Goal: Transaction & Acquisition: Purchase product/service

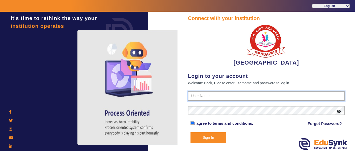
type input "9928895959"
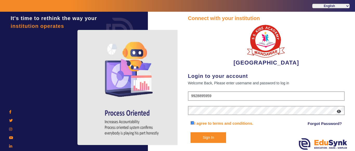
drag, startPoint x: 210, startPoint y: 139, endPoint x: 208, endPoint y: 122, distance: 17.5
click at [210, 139] on button "Sign In" at bounding box center [208, 137] width 36 height 11
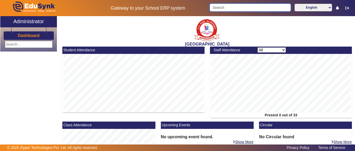
click at [230, 5] on input "Search" at bounding box center [249, 8] width 81 height 8
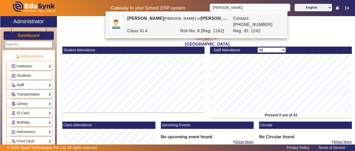
click at [221, 19] on div "[PERSON_NAME] [PERSON_NAME] of [PERSON_NAME]" at bounding box center [177, 21] width 106 height 12
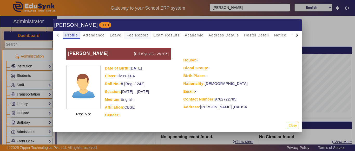
click at [130, 36] on span "Fee Report" at bounding box center [137, 35] width 22 height 4
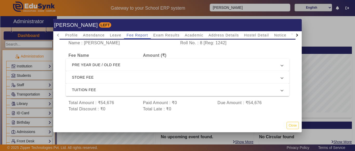
scroll to position [25, 0]
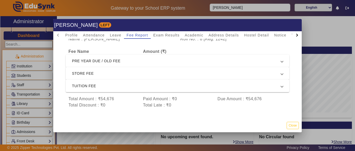
click at [132, 60] on mat-expansion-panel-header "PRE YEAR DUE / OLD FEE" at bounding box center [177, 61] width 223 height 12
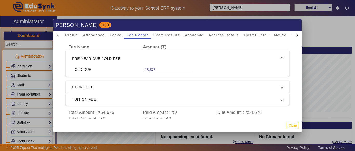
drag, startPoint x: 154, startPoint y: 70, endPoint x: 133, endPoint y: 69, distance: 21.0
click at [133, 69] on div "OLD DUE 15,675" at bounding box center [177, 69] width 211 height 5
click at [133, 69] on div "OLD DUE" at bounding box center [107, 69] width 70 height 5
click at [164, 67] on div "15,675" at bounding box center [168, 69] width 47 height 5
click at [155, 70] on div "15,675" at bounding box center [168, 69] width 47 height 5
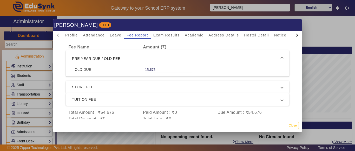
click at [153, 68] on div "15,675" at bounding box center [168, 69] width 47 height 5
click at [153, 69] on div "15,675" at bounding box center [168, 69] width 47 height 5
click at [158, 59] on span "PRE YEAR DUE / OLD FEE" at bounding box center [176, 58] width 209 height 6
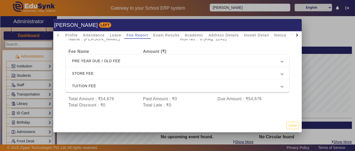
click at [157, 58] on span "PRE YEAR DUE / OLD FEE" at bounding box center [176, 61] width 209 height 6
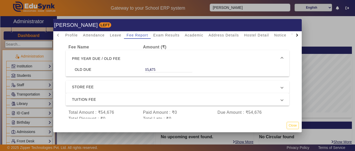
click at [141, 88] on span "STORE FEE" at bounding box center [176, 87] width 209 height 6
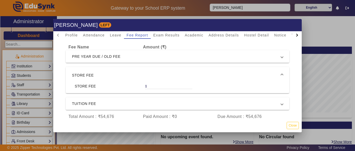
click at [132, 78] on mat-expansion-panel-header "STORE FEE" at bounding box center [177, 75] width 223 height 17
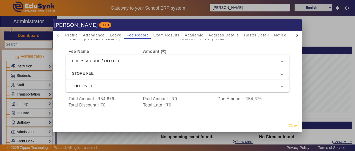
click at [131, 85] on mat-expansion-panel-header "TUITION FEE" at bounding box center [177, 85] width 223 height 12
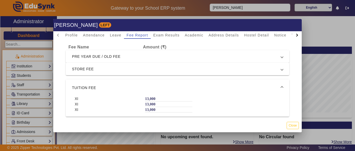
click at [126, 87] on span "TUITION FEE" at bounding box center [176, 87] width 209 height 6
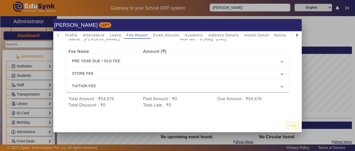
click at [125, 58] on span "PRE YEAR DUE / OLD FEE" at bounding box center [176, 61] width 209 height 6
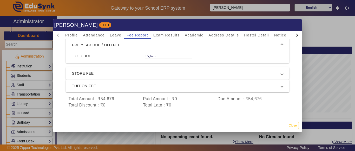
scroll to position [0, 0]
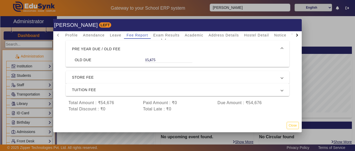
click at [153, 58] on div "15,675" at bounding box center [168, 59] width 47 height 5
click at [148, 49] on span "PRE YEAR DUE / OLD FEE" at bounding box center [176, 49] width 209 height 6
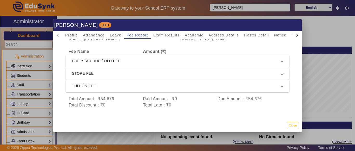
scroll to position [25, 0]
click at [150, 49] on div "Amount (₹)" at bounding box center [168, 51] width 56 height 6
click at [152, 58] on span "PRE YEAR DUE / OLD FEE" at bounding box center [176, 61] width 209 height 6
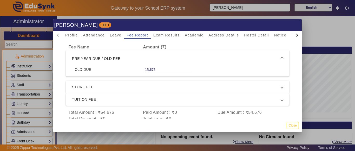
scroll to position [8, 0]
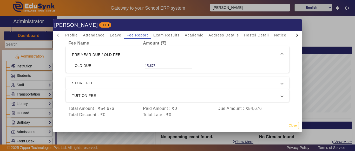
click at [160, 51] on span "PRE YEAR DUE / OLD FEE" at bounding box center [176, 54] width 209 height 6
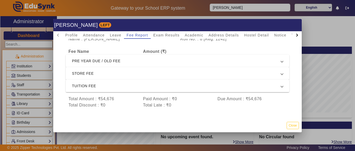
scroll to position [25, 0]
click at [161, 58] on span "PRE YEAR DUE / OLD FEE" at bounding box center [176, 61] width 209 height 6
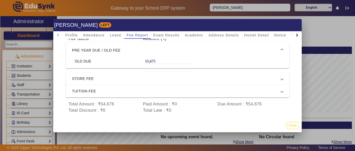
click at [159, 52] on span "PRE YEAR DUE / OLD FEE" at bounding box center [176, 50] width 209 height 6
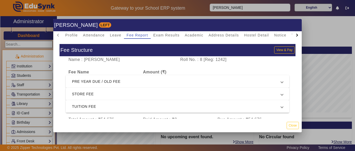
scroll to position [25, 0]
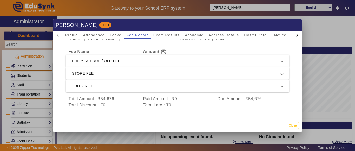
click at [290, 12] on div at bounding box center [177, 75] width 355 height 151
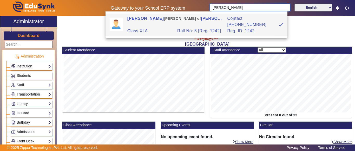
click at [251, 4] on input "[PERSON_NAME]" at bounding box center [249, 8] width 80 height 8
drag, startPoint x: 251, startPoint y: 7, endPoint x: 187, endPoint y: 6, distance: 64.4
click at [187, 6] on div "Gateway to your School ERP system [PERSON_NAME] English हिंदी (Hindi) ಕನ್ನಡ (Ka…" at bounding box center [177, 8] width 354 height 16
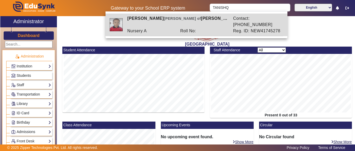
click at [169, 28] on div "Nursery A" at bounding box center [150, 31] width 53 height 6
type input "[PERSON_NAME]"
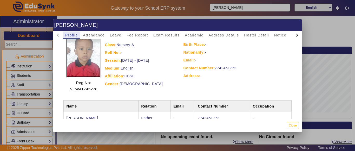
scroll to position [5, 0]
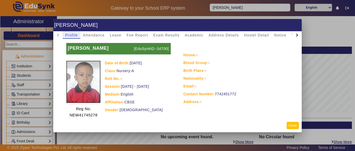
click at [294, 124] on button "Close" at bounding box center [292, 124] width 12 height 7
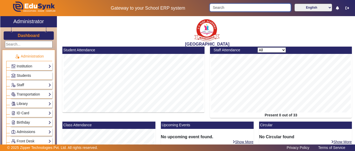
click at [226, 4] on input "Search" at bounding box center [249, 8] width 81 height 8
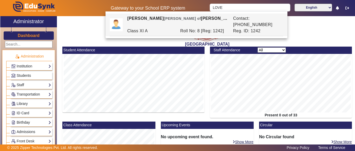
click at [181, 19] on span "[PERSON_NAME] of" at bounding box center [182, 18] width 37 height 4
type input "[PERSON_NAME]"
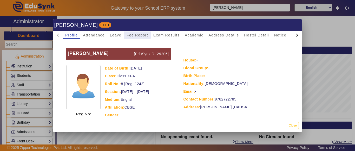
drag, startPoint x: 132, startPoint y: 35, endPoint x: 137, endPoint y: 42, distance: 8.7
click at [132, 35] on span "Fee Report" at bounding box center [137, 35] width 22 height 4
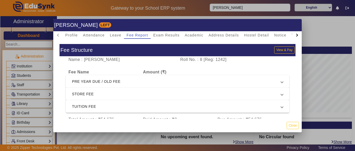
click at [108, 79] on span "PRE YEAR DUE / OLD FEE" at bounding box center [176, 81] width 209 height 6
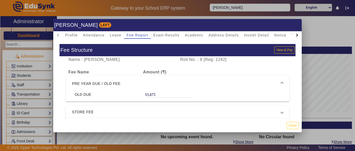
drag, startPoint x: 156, startPoint y: 93, endPoint x: 140, endPoint y: 94, distance: 15.9
click at [142, 94] on div "15,675" at bounding box center [168, 94] width 53 height 5
click at [138, 93] on div "OLD DUE" at bounding box center [107, 94] width 70 height 5
click at [292, 122] on mat-dialog-actions "Close" at bounding box center [177, 124] width 248 height 13
click at [288, 122] on button "Close" at bounding box center [292, 124] width 12 height 7
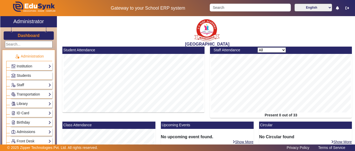
click at [24, 80] on div "Staff Teachers Non Teaching Staff Driver Support Staff" at bounding box center [29, 83] width 46 height 9
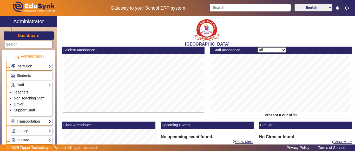
click at [24, 76] on span "Students" at bounding box center [24, 75] width 14 height 4
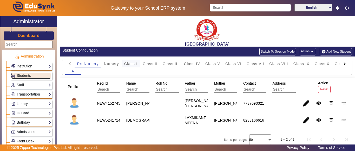
drag, startPoint x: 120, startPoint y: 63, endPoint x: 129, endPoint y: 64, distance: 9.4
click at [120, 64] on div "Nursery" at bounding box center [111, 63] width 20 height 7
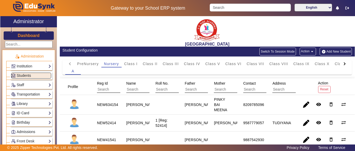
click at [340, 63] on div at bounding box center [344, 63] width 9 height 7
click at [340, 63] on mat-tab-header "PreNursery Nursery Class I Class II Class III Class IV Class V Class VI Class V…" at bounding box center [207, 63] width 284 height 7
click at [316, 65] on div "L.K.G." at bounding box center [308, 63] width 17 height 7
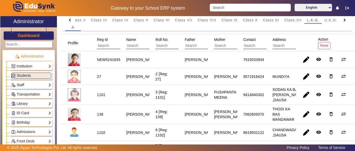
scroll to position [78, 0]
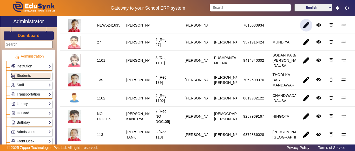
click at [300, 26] on span "button" at bounding box center [306, 25] width 12 height 12
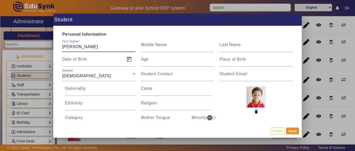
click at [74, 47] on input "[PERSON_NAME]" at bounding box center [98, 47] width 73 height 6
type input "[PERSON_NAME]"
click at [99, 70] on div "Gender [DEMOGRAPHIC_DATA]" at bounding box center [98, 73] width 73 height 15
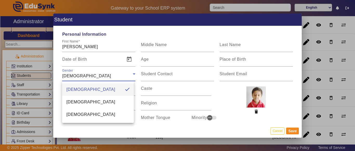
click at [127, 61] on div at bounding box center [177, 75] width 355 height 151
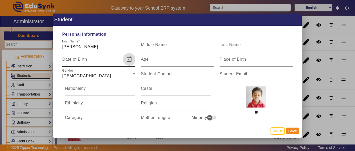
click at [131, 59] on span "Open calendar" at bounding box center [129, 59] width 12 height 12
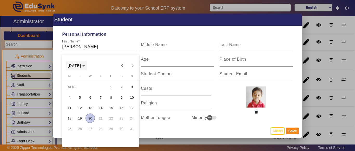
click at [87, 66] on span "Choose month and year" at bounding box center [77, 65] width 22 height 12
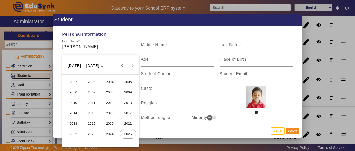
click at [132, 122] on span "2021" at bounding box center [128, 122] width 16 height 9
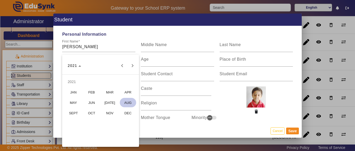
click at [75, 101] on span "MAY" at bounding box center [73, 102] width 16 height 9
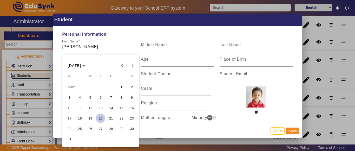
click at [111, 128] on span "28" at bounding box center [110, 128] width 9 height 9
type input "[DATE]"
type input "4 Yrs, 2 Months, 23 Days"
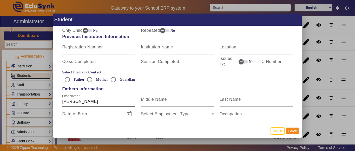
scroll to position [312, 0]
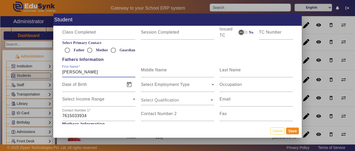
drag, startPoint x: 96, startPoint y: 72, endPoint x: 58, endPoint y: 71, distance: 37.4
click at [58, 71] on div "Personal Information First Name [PERSON_NAME] Middle Name Last Name Date of Bir…" at bounding box center [177, 75] width 248 height 98
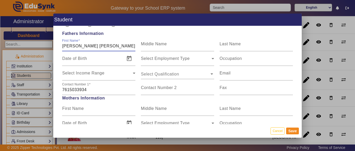
scroll to position [363, 0]
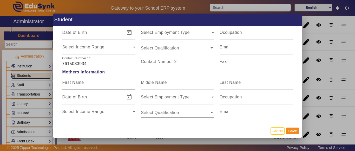
type input "[PERSON_NAME] [PERSON_NAME]"
click at [90, 85] on input "First Name" at bounding box center [98, 84] width 73 height 6
type input "[PERSON_NAME]"
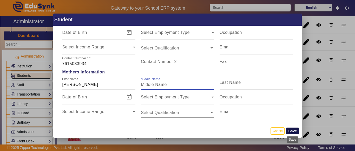
click at [291, 131] on button "Save" at bounding box center [292, 130] width 13 height 7
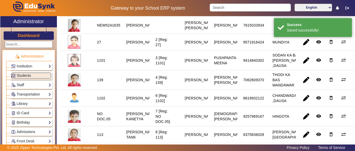
scroll to position [0, 0]
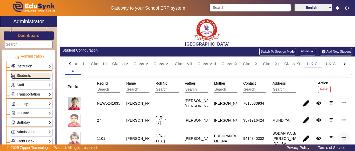
drag, startPoint x: 354, startPoint y: 146, endPoint x: 340, endPoint y: 140, distance: 16.1
click at [354, 146] on div "© 2025 Zipper Technologies Pvt. Ltd. All rights reserved. Privacy Policy Terms …" at bounding box center [177, 147] width 355 height 6
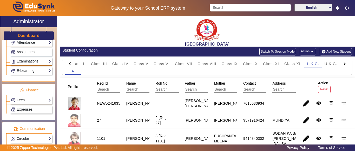
scroll to position [234, 0]
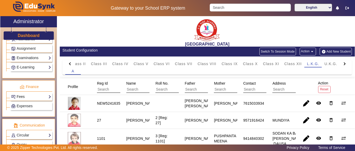
click at [24, 98] on link "Fees" at bounding box center [31, 96] width 40 height 6
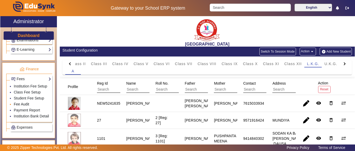
scroll to position [260, 0]
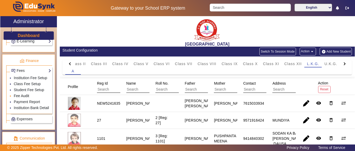
click at [23, 98] on link "Fee Audit" at bounding box center [21, 95] width 15 height 4
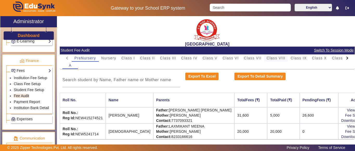
click at [283, 58] on span "Class VIII" at bounding box center [275, 58] width 19 height 4
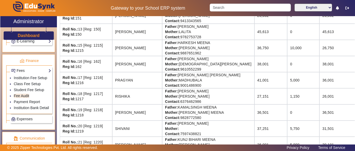
scroll to position [286, 0]
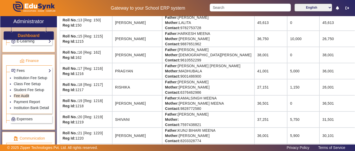
drag, startPoint x: 316, startPoint y: 90, endPoint x: 321, endPoint y: 90, distance: 4.9
click at [321, 90] on td "26,001" at bounding box center [338, 87] width 39 height 16
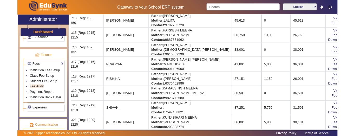
scroll to position [286, 17]
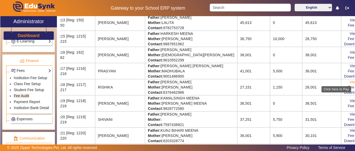
click at [349, 82] on link "View & Pay" at bounding box center [358, 82] width 19 height 4
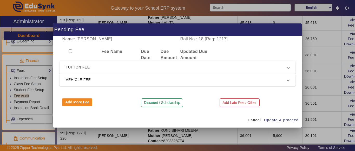
click at [90, 67] on span "TUITION FEE" at bounding box center [176, 67] width 221 height 6
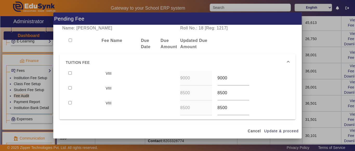
drag, startPoint x: 70, startPoint y: 73, endPoint x: 71, endPoint y: 78, distance: 5.5
click at [70, 73] on input "checkbox" at bounding box center [69, 72] width 3 height 3
checkbox input "true"
click at [70, 88] on input "checkbox" at bounding box center [69, 87] width 3 height 3
checkbox input "true"
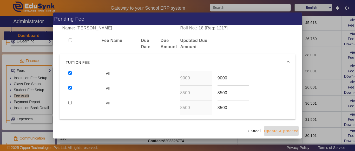
drag, startPoint x: 285, startPoint y: 131, endPoint x: 254, endPoint y: 127, distance: 31.4
click at [285, 131] on span "Update & proceed" at bounding box center [281, 130] width 35 height 5
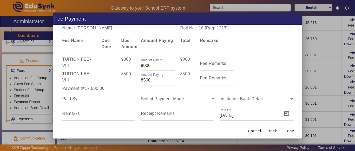
drag, startPoint x: 154, startPoint y: 80, endPoint x: 132, endPoint y: 80, distance: 22.1
click at [133, 80] on div "TUITION FEE - VIII 8500 Amount Paying 8500 8500 Fee Remarks" at bounding box center [177, 78] width 236 height 15
type input "6000"
click at [132, 80] on div "8500" at bounding box center [128, 78] width 20 height 15
click at [95, 96] on input at bounding box center [98, 99] width 73 height 6
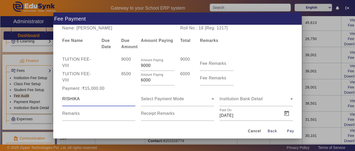
type input "RISHIKA"
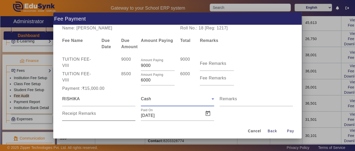
click at [107, 118] on div "Receipt Remarks" at bounding box center [98, 113] width 73 height 15
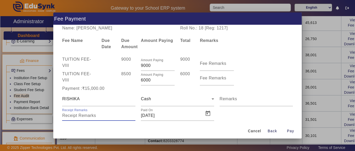
click at [106, 114] on input "Receipt Remarks" at bounding box center [98, 115] width 73 height 6
type input "CASH"
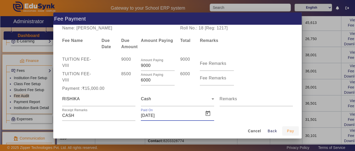
click at [287, 132] on span "Pay" at bounding box center [290, 130] width 7 height 5
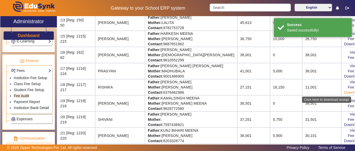
click at [344, 93] on link "Download Receipt" at bounding box center [359, 92] width 31 height 4
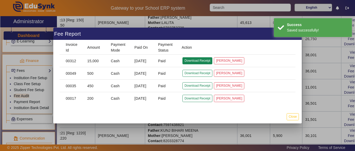
click at [195, 61] on button "Download Receipt" at bounding box center [197, 60] width 30 height 7
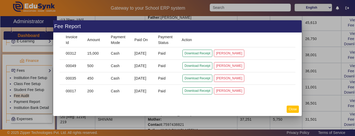
click at [295, 109] on button "Close" at bounding box center [292, 108] width 12 height 7
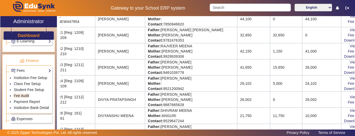
scroll to position [0, 17]
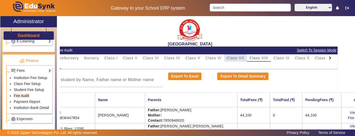
click at [239, 59] on span "Class VII" at bounding box center [235, 58] width 17 height 4
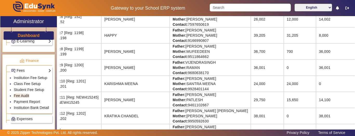
scroll to position [52, 17]
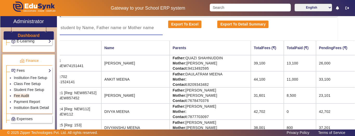
click at [92, 29] on input at bounding box center [103, 28] width 117 height 6
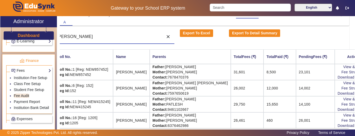
scroll to position [0, 0]
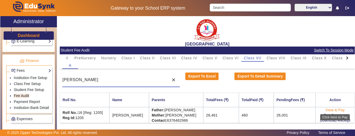
type input "[PERSON_NAME]"
click at [333, 110] on link "View & Pay" at bounding box center [334, 110] width 19 height 4
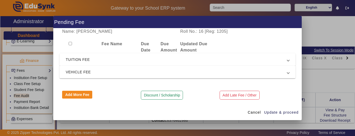
click at [93, 64] on mat-expansion-panel-header "TUITION FEE" at bounding box center [177, 59] width 236 height 12
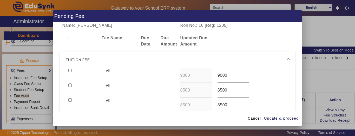
click at [70, 68] on mat-expansion-panel-header "TUITION FEE" at bounding box center [177, 59] width 236 height 17
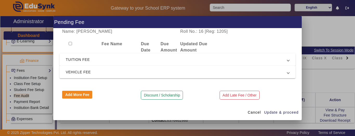
click at [71, 61] on span "TUITION FEE" at bounding box center [176, 59] width 221 height 6
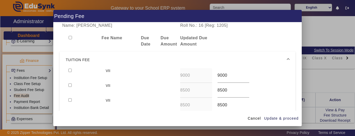
drag, startPoint x: 70, startPoint y: 70, endPoint x: 70, endPoint y: 74, distance: 4.4
click at [70, 70] on input "checkbox" at bounding box center [69, 70] width 3 height 3
checkbox input "true"
click at [70, 84] on input "checkbox" at bounding box center [69, 84] width 3 height 3
checkbox input "true"
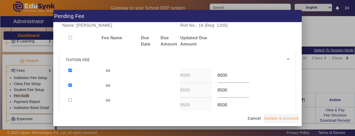
click at [281, 120] on span "Update & proceed" at bounding box center [281, 118] width 35 height 5
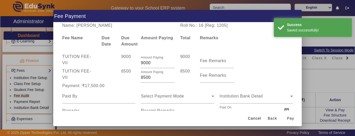
drag, startPoint x: 158, startPoint y: 76, endPoint x: 132, endPoint y: 75, distance: 25.7
click at [132, 75] on div "TUITION FEE - VII 8500 Amount Paying 8500 8500 Fee Remarks" at bounding box center [177, 75] width 236 height 15
type input "6000"
click at [117, 84] on div "Payment :₹17,500.00" at bounding box center [98, 86] width 79 height 6
click at [83, 100] on div at bounding box center [98, 96] width 73 height 15
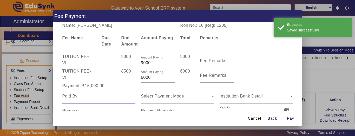
click at [83, 99] on input at bounding box center [98, 96] width 73 height 6
drag, startPoint x: 83, startPoint y: 99, endPoint x: 89, endPoint y: 115, distance: 17.4
click at [90, 109] on div "Select Payment Mode Institution Bank Detail Remarks Receipt Remarks Paid On [DA…" at bounding box center [177, 103] width 236 height 29
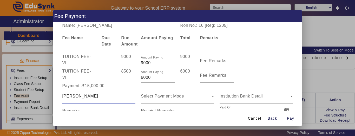
type input "[PERSON_NAME]"
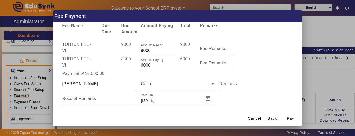
scroll to position [19, 0]
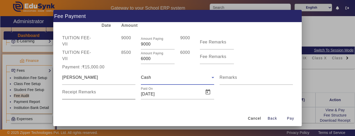
click at [99, 98] on div "Receipt Remarks" at bounding box center [98, 92] width 73 height 15
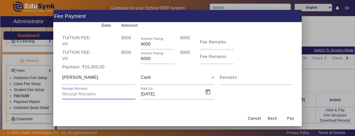
click at [99, 96] on input "Receipt Remarks" at bounding box center [98, 94] width 73 height 6
type input "CASH"
click at [204, 94] on span "Open calendar" at bounding box center [207, 92] width 12 height 12
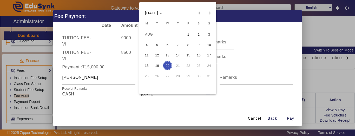
click at [290, 118] on div at bounding box center [177, 68] width 355 height 136
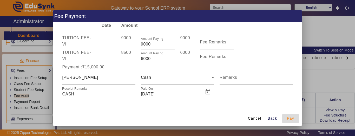
click at [289, 119] on span "Pay" at bounding box center [290, 118] width 7 height 5
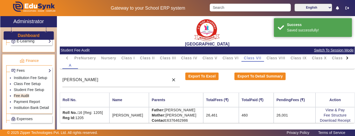
scroll to position [0, 0]
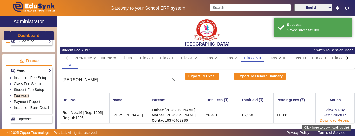
click at [327, 119] on link "Download Receipt" at bounding box center [335, 120] width 31 height 4
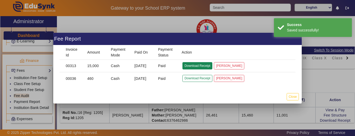
click at [193, 66] on button "Download Receipt" at bounding box center [197, 65] width 30 height 7
